Goal: Information Seeking & Learning: Learn about a topic

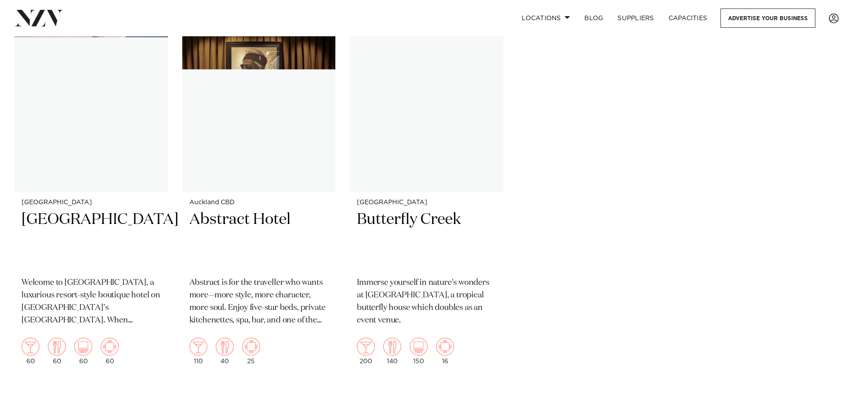
scroll to position [9756, 0]
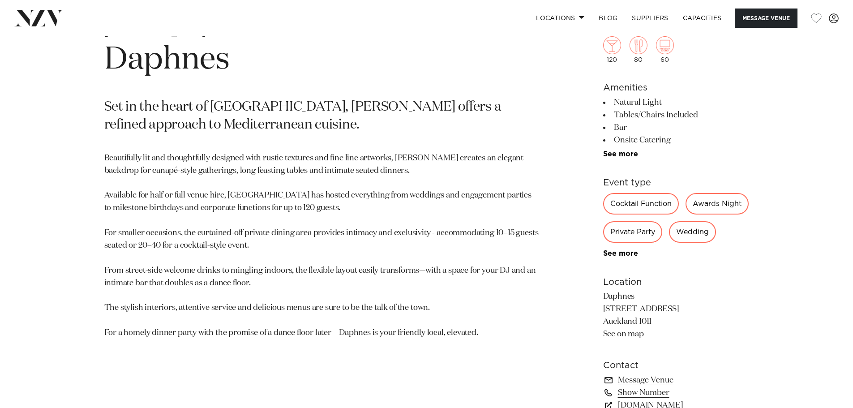
scroll to position [448, 0]
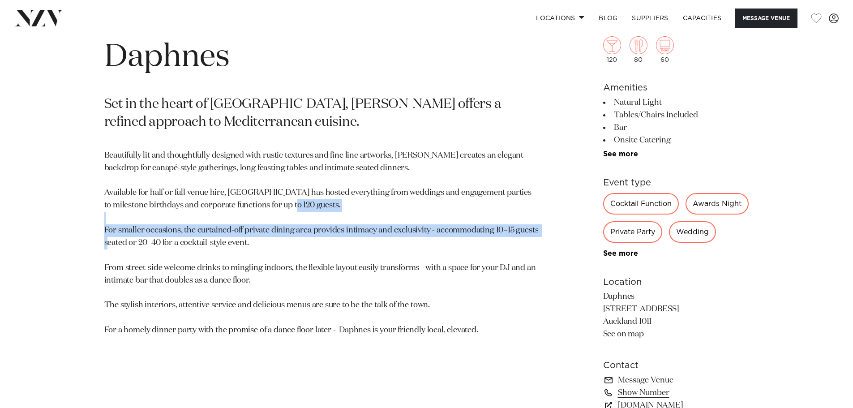
drag, startPoint x: 109, startPoint y: 233, endPoint x: 166, endPoint y: 248, distance: 59.0
click at [166, 248] on p "Beautifully lit and thoughtfully designed with rustic textures and fine line ar…" at bounding box center [321, 242] width 435 height 187
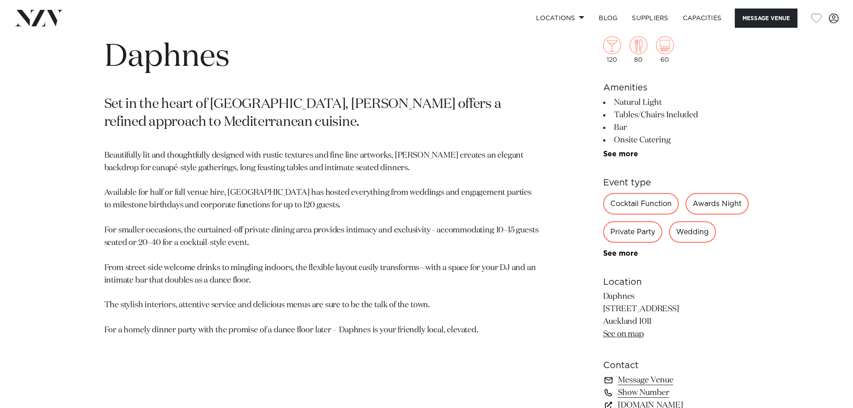
click at [141, 251] on p "Beautifully lit and thoughtfully designed with rustic textures and fine line ar…" at bounding box center [321, 242] width 435 height 187
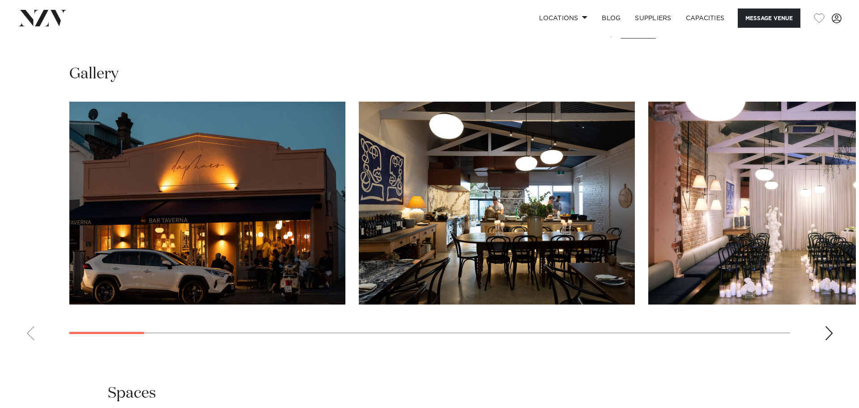
scroll to position [850, 0]
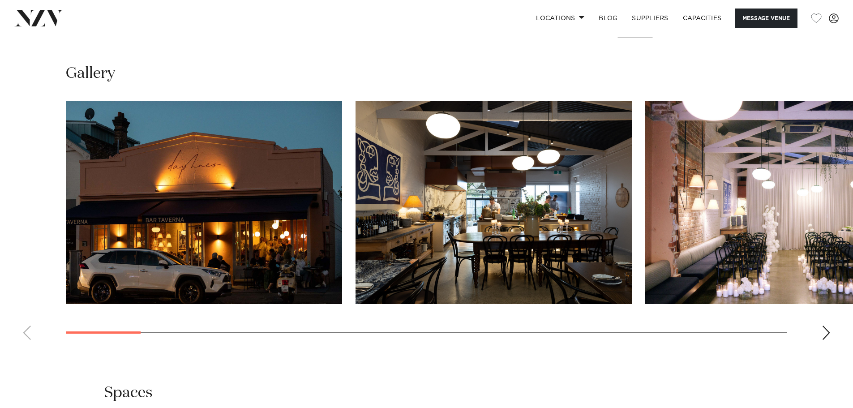
click at [508, 246] on img "2 / 24" at bounding box center [493, 202] width 276 height 203
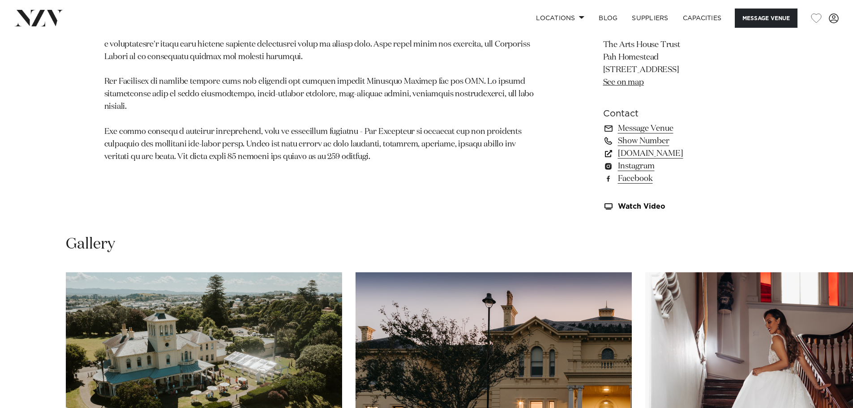
scroll to position [895, 0]
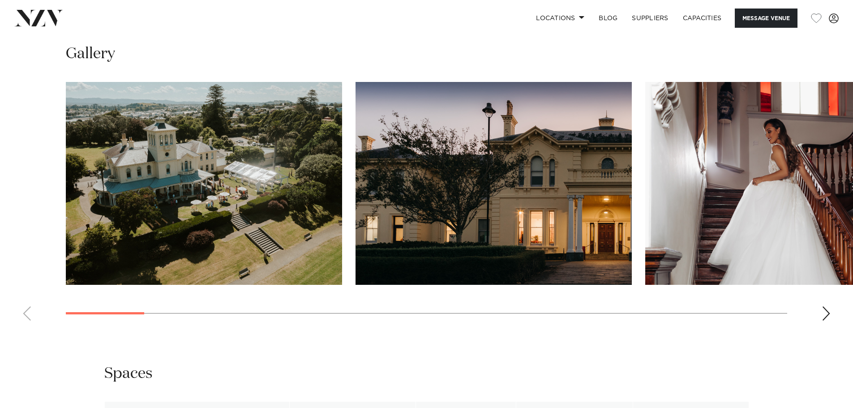
click at [827, 314] on div "Next slide" at bounding box center [825, 313] width 9 height 14
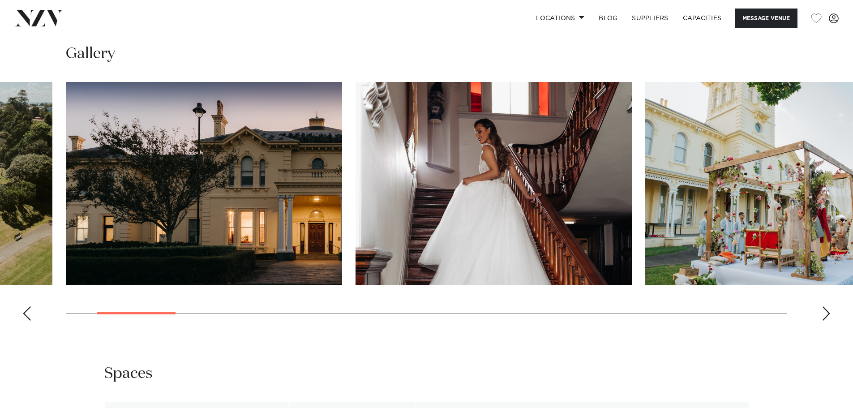
click at [827, 314] on div "Next slide" at bounding box center [825, 313] width 9 height 14
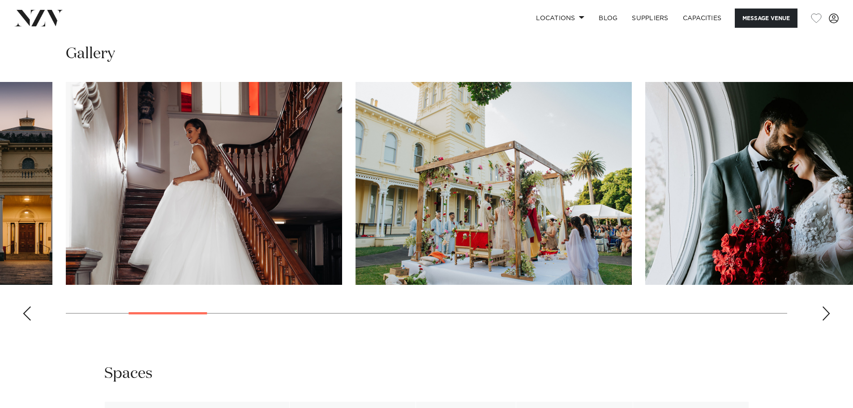
click at [827, 314] on div "Next slide" at bounding box center [825, 313] width 9 height 14
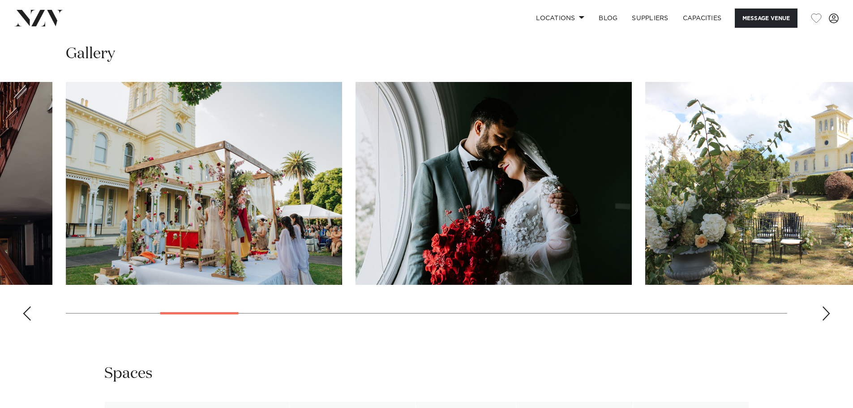
click at [827, 314] on div "Next slide" at bounding box center [825, 313] width 9 height 14
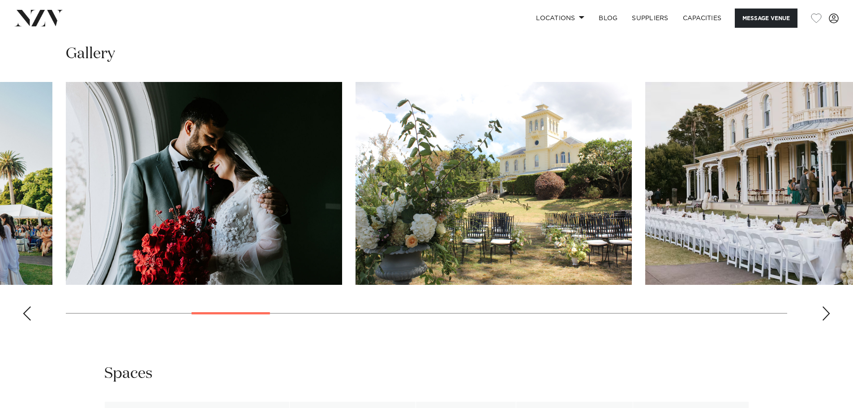
click at [827, 314] on div "Next slide" at bounding box center [825, 313] width 9 height 14
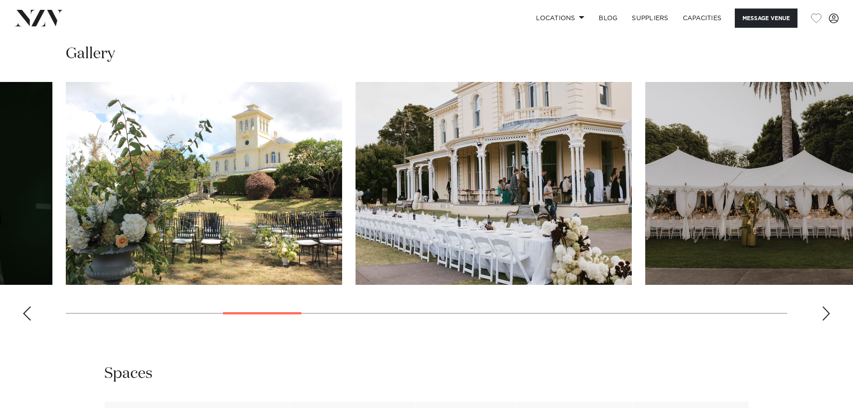
click at [827, 314] on div "Next slide" at bounding box center [825, 313] width 9 height 14
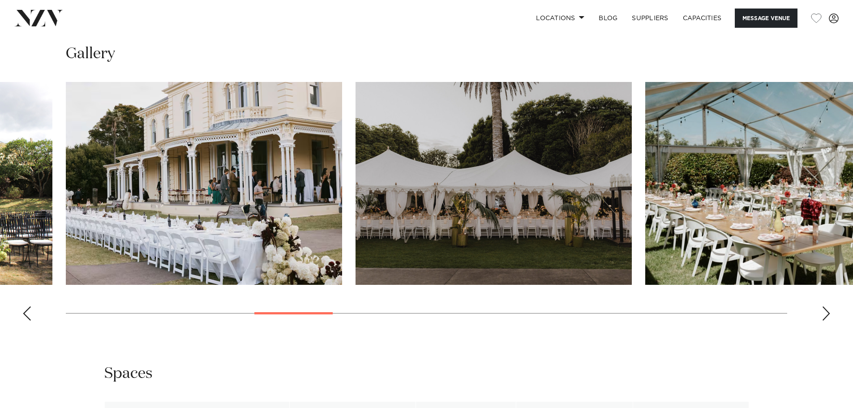
click at [827, 314] on div "Next slide" at bounding box center [825, 313] width 9 height 14
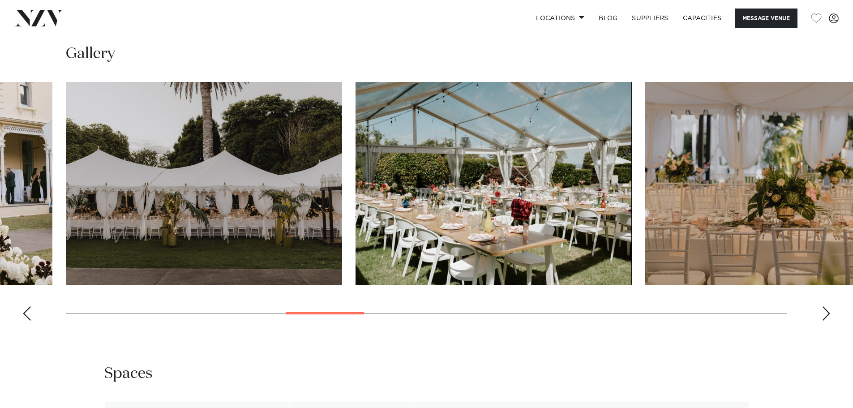
click at [827, 314] on div "Next slide" at bounding box center [825, 313] width 9 height 14
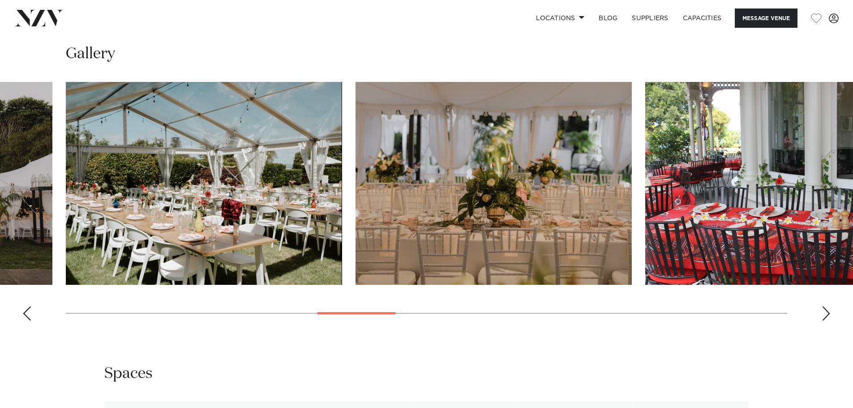
click at [827, 314] on div "Next slide" at bounding box center [825, 313] width 9 height 14
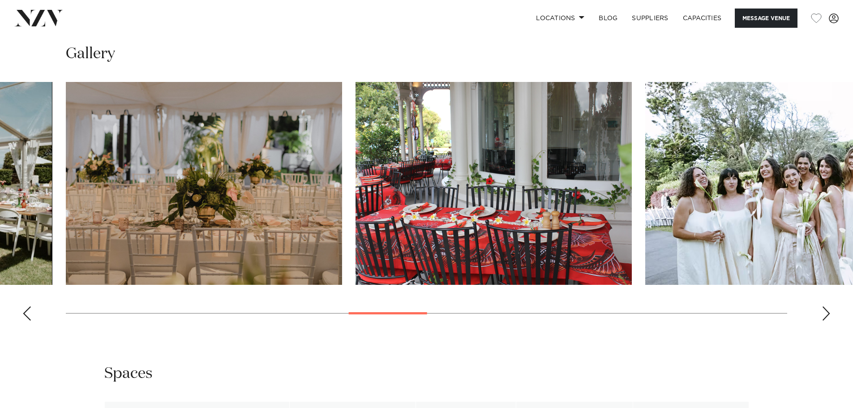
click at [827, 314] on div "Next slide" at bounding box center [825, 313] width 9 height 14
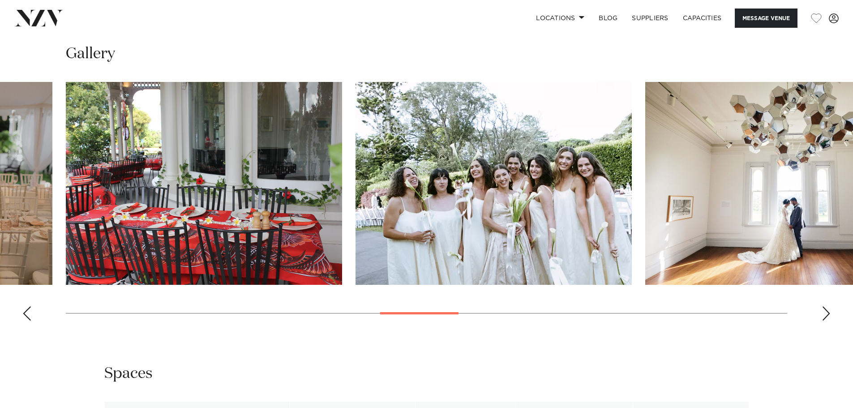
click at [827, 314] on div "Next slide" at bounding box center [825, 313] width 9 height 14
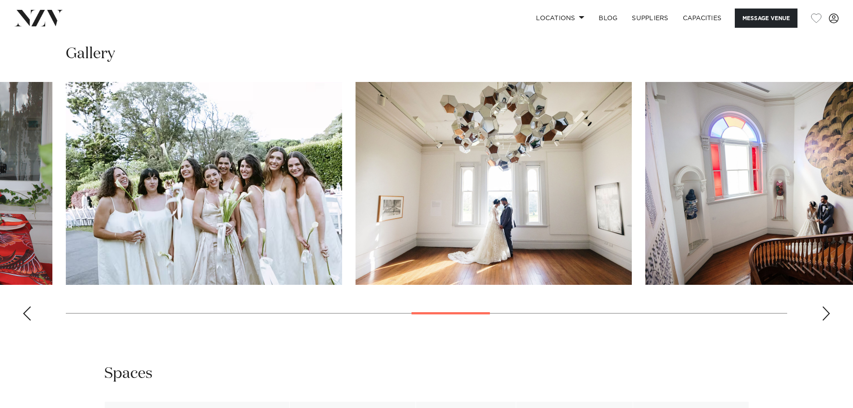
click at [827, 314] on div "Next slide" at bounding box center [825, 313] width 9 height 14
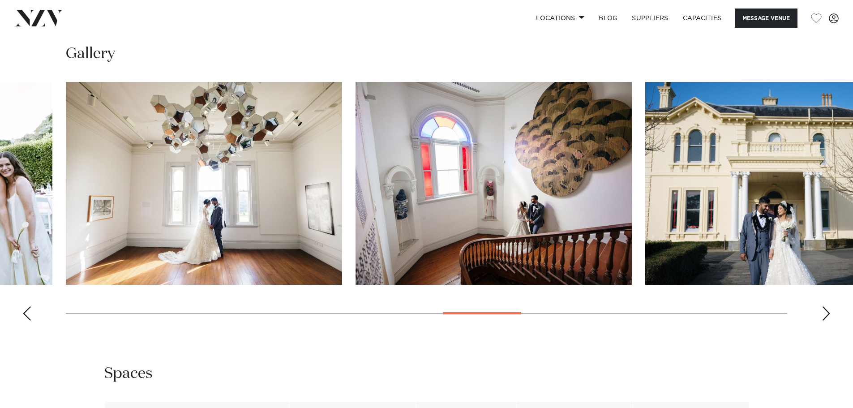
click at [827, 314] on div "Next slide" at bounding box center [825, 313] width 9 height 14
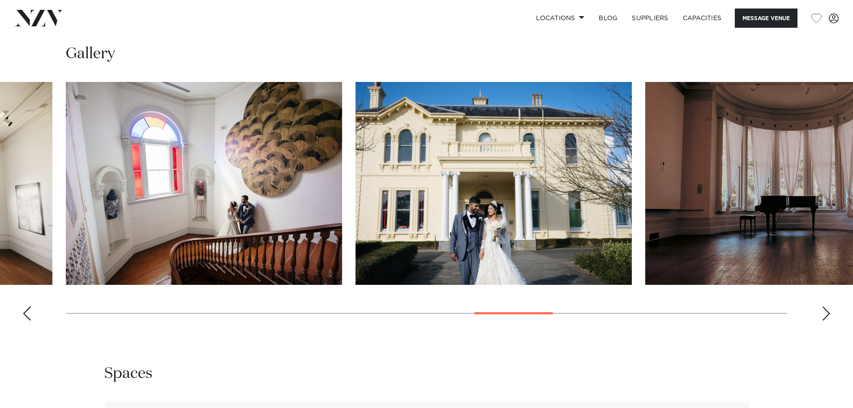
click at [827, 314] on div "Next slide" at bounding box center [825, 313] width 9 height 14
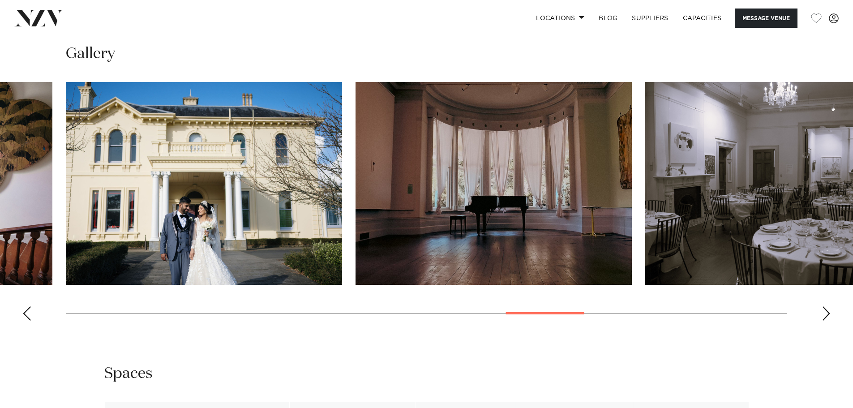
click at [827, 314] on div "Next slide" at bounding box center [825, 313] width 9 height 14
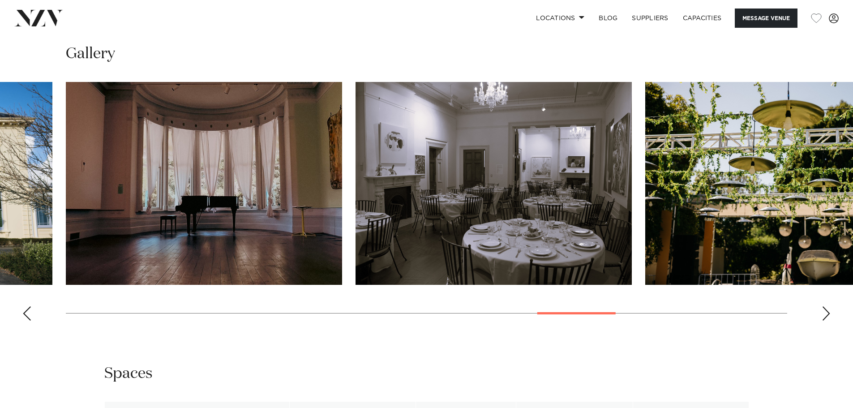
click at [827, 314] on div "Next slide" at bounding box center [825, 313] width 9 height 14
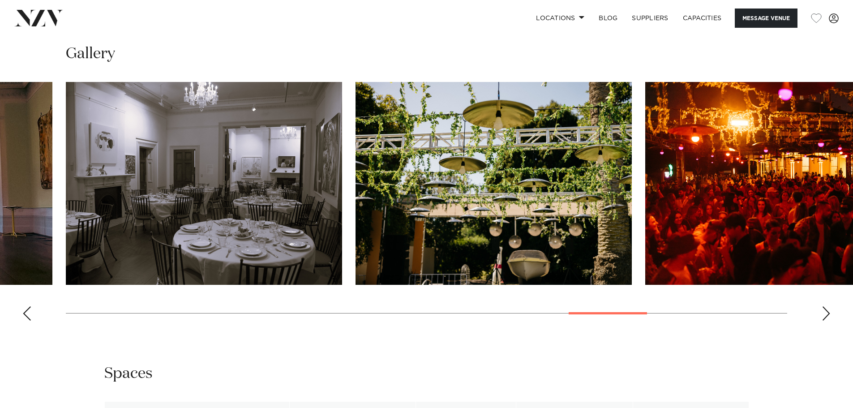
click at [827, 314] on div "Next slide" at bounding box center [825, 313] width 9 height 14
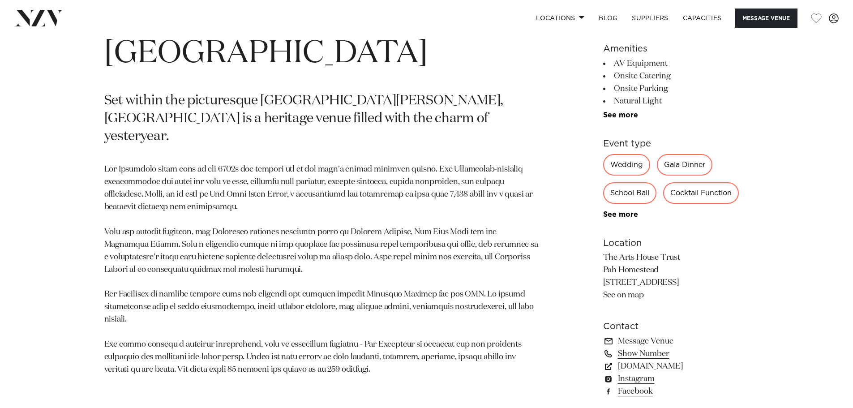
scroll to position [582, 0]
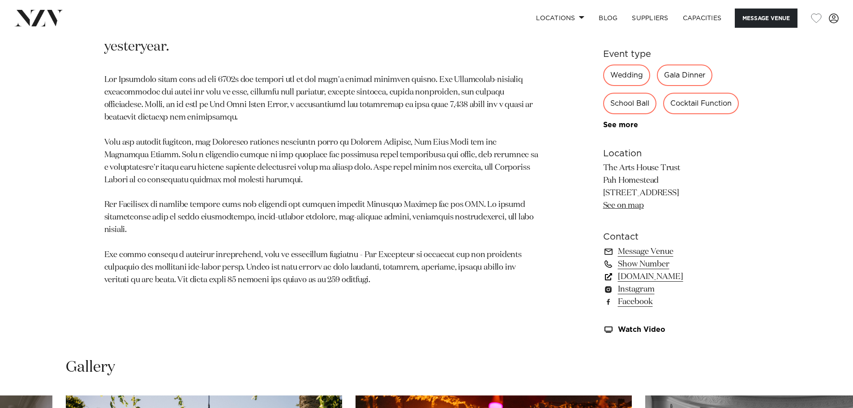
click at [693, 279] on link "www.artshousetrust.co.nz" at bounding box center [676, 276] width 146 height 13
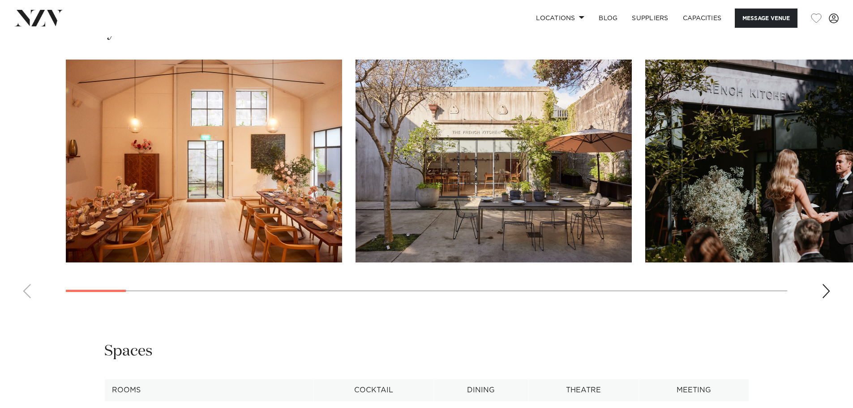
scroll to position [895, 0]
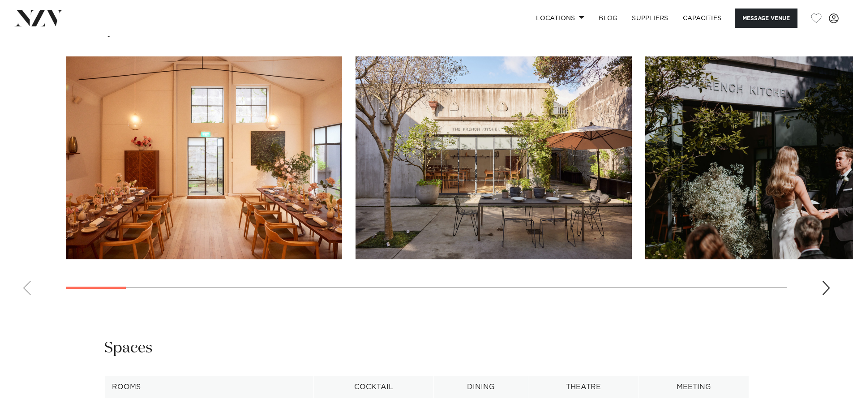
click at [824, 292] on div "Next slide" at bounding box center [825, 288] width 9 height 14
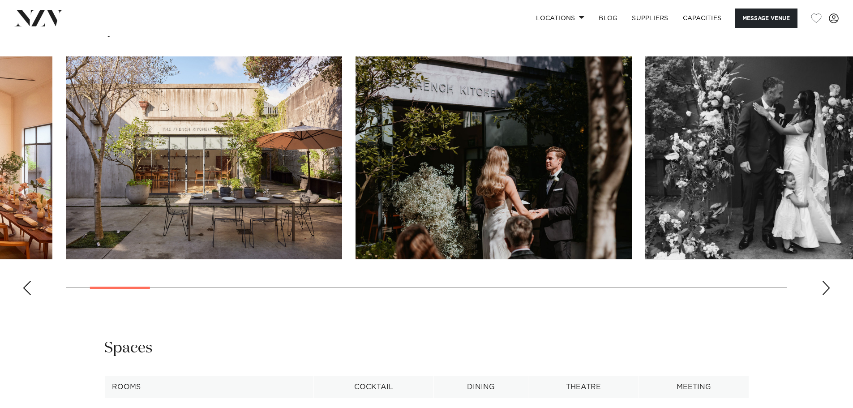
click at [824, 292] on div "Next slide" at bounding box center [825, 288] width 9 height 14
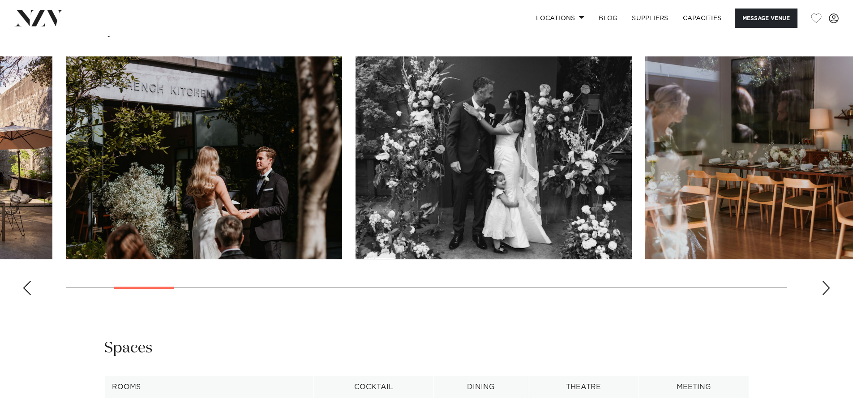
click at [824, 292] on div "Next slide" at bounding box center [825, 288] width 9 height 14
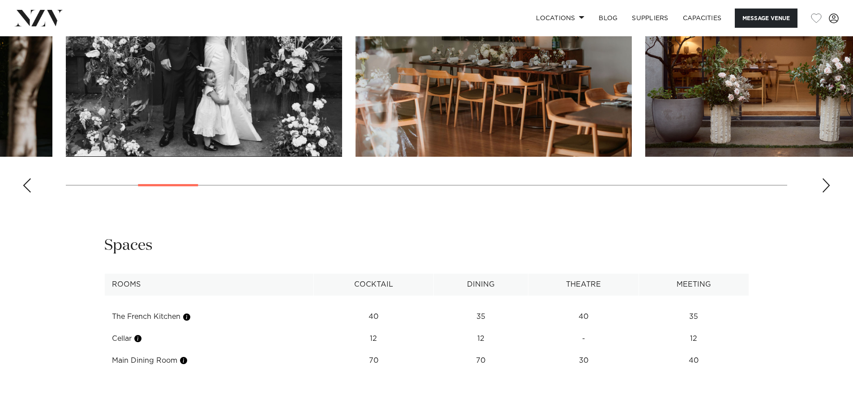
scroll to position [1029, 0]
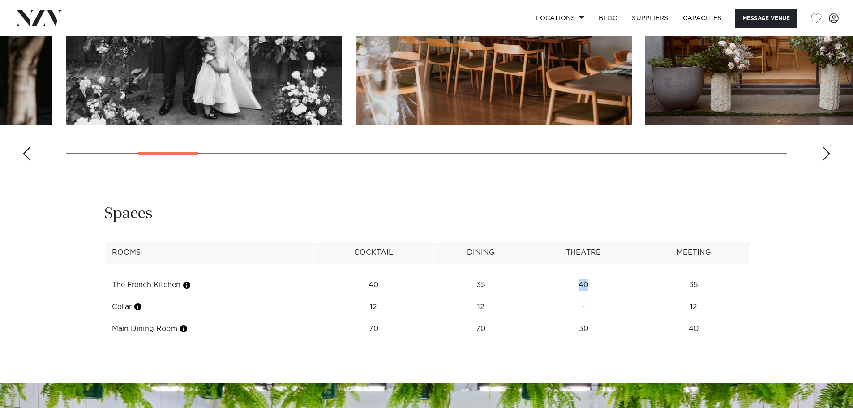
drag, startPoint x: 589, startPoint y: 281, endPoint x: 564, endPoint y: 281, distance: 24.6
click at [565, 281] on td "40" at bounding box center [583, 285] width 111 height 22
click at [500, 305] on td "12" at bounding box center [480, 307] width 95 height 22
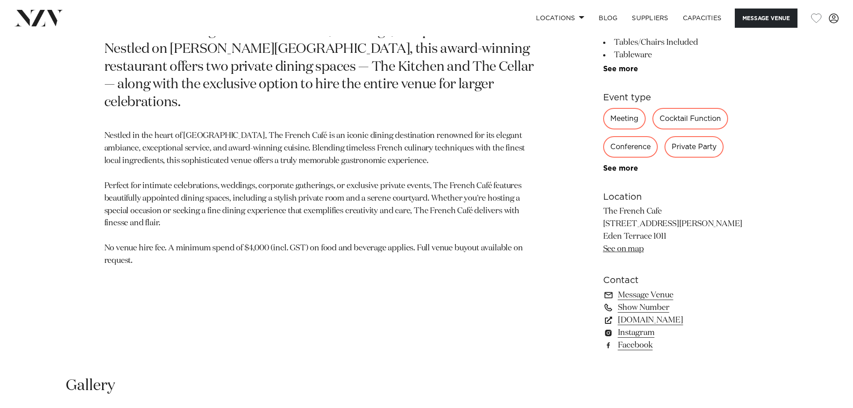
scroll to position [492, 0]
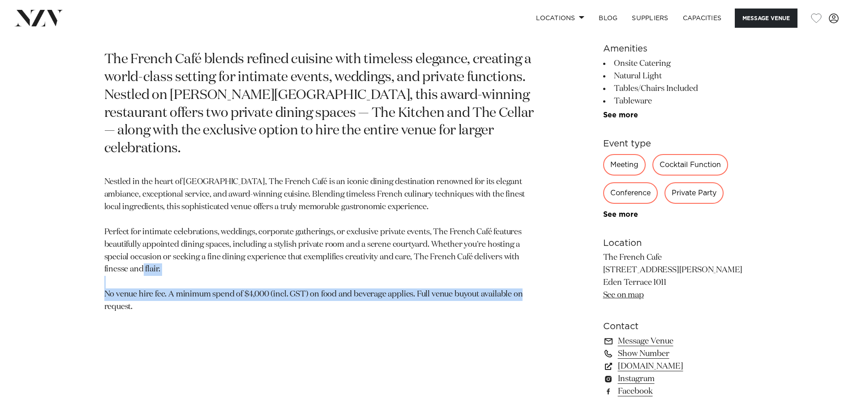
drag, startPoint x: 101, startPoint y: 276, endPoint x: 288, endPoint y: 294, distance: 188.0
click at [288, 294] on div "Auckland The French Cafe The French Café blends refined cuisine with timeless e…" at bounding box center [427, 193] width 762 height 429
click at [288, 305] on section "Auckland The French Cafe The French Café blends refined cuisine with timeless e…" at bounding box center [321, 193] width 435 height 429
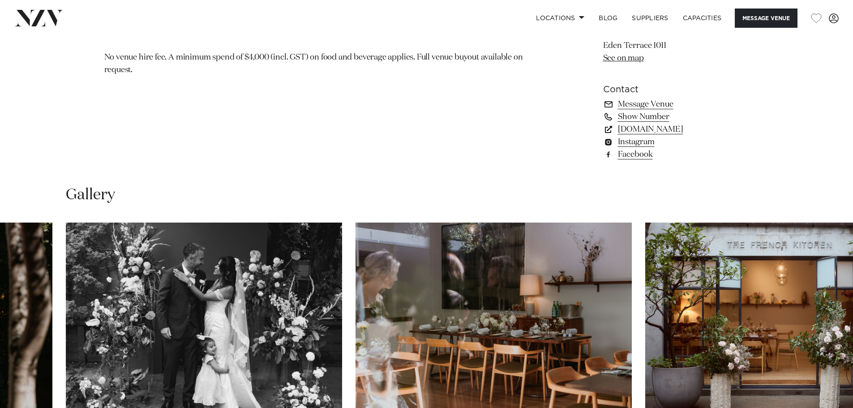
scroll to position [566, 0]
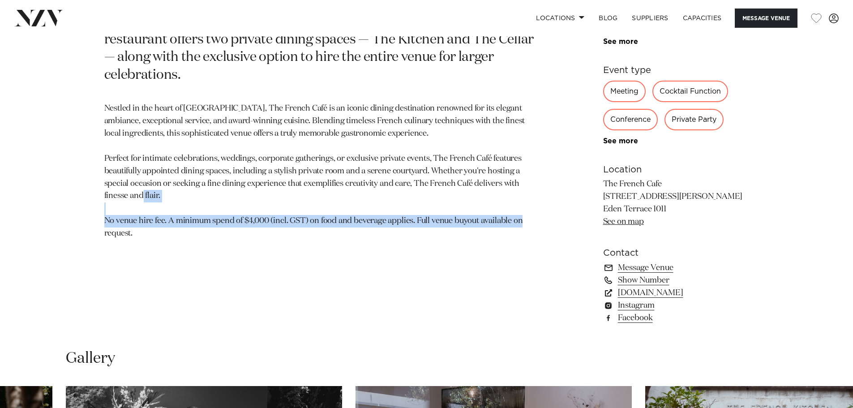
drag, startPoint x: 111, startPoint y: 208, endPoint x: 229, endPoint y: 227, distance: 120.1
click at [229, 227] on div "Auckland The French Cafe The French Café blends refined cuisine with timeless e…" at bounding box center [427, 120] width 762 height 429
click at [241, 240] on section "Auckland The French Cafe The French Café blends refined cuisine with timeless e…" at bounding box center [321, 120] width 435 height 429
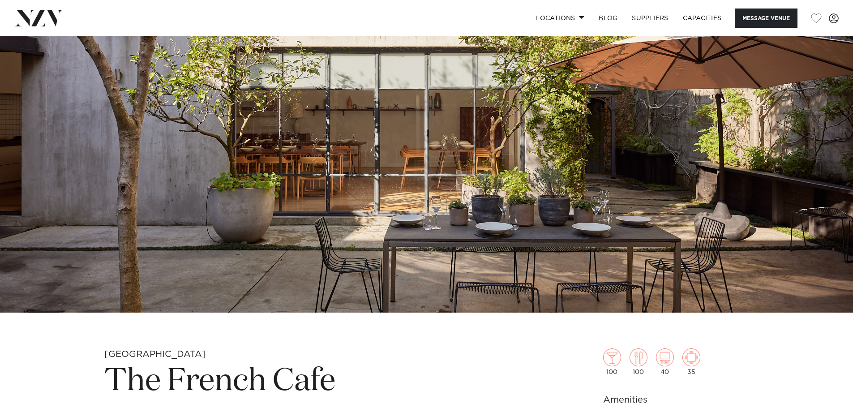
scroll to position [29, 0]
